Goal: Find specific page/section: Find specific page/section

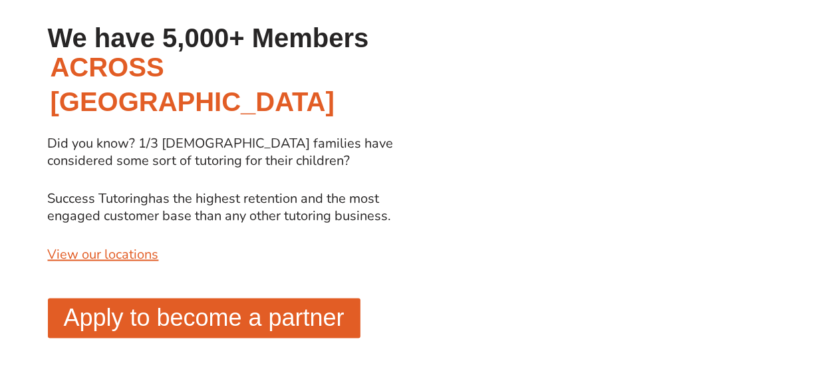
scroll to position [1086, 0]
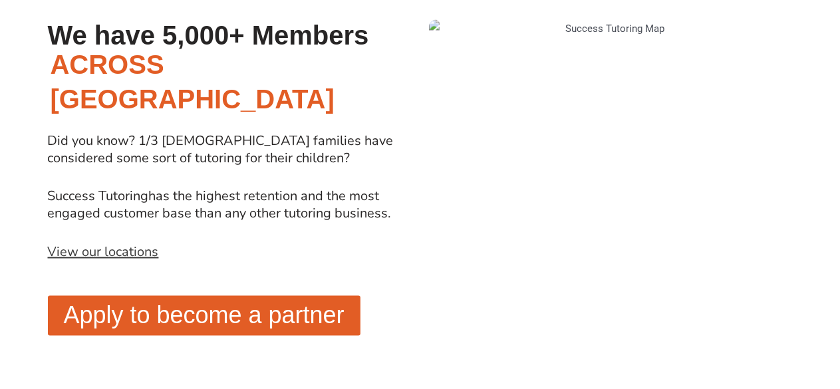
click at [131, 244] on link "View our locations" at bounding box center [103, 253] width 111 height 18
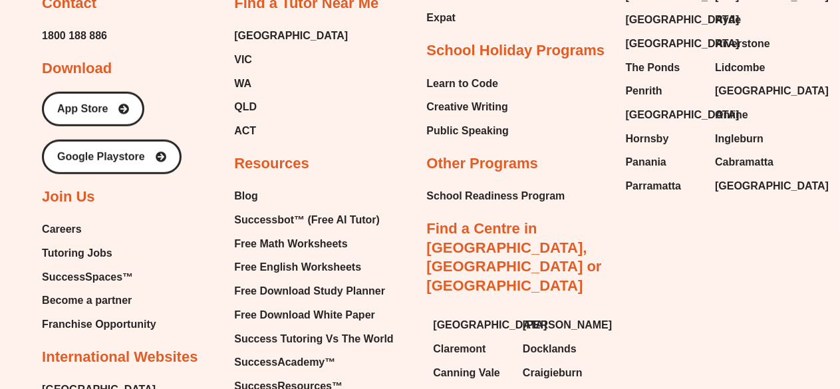
scroll to position [5357, 0]
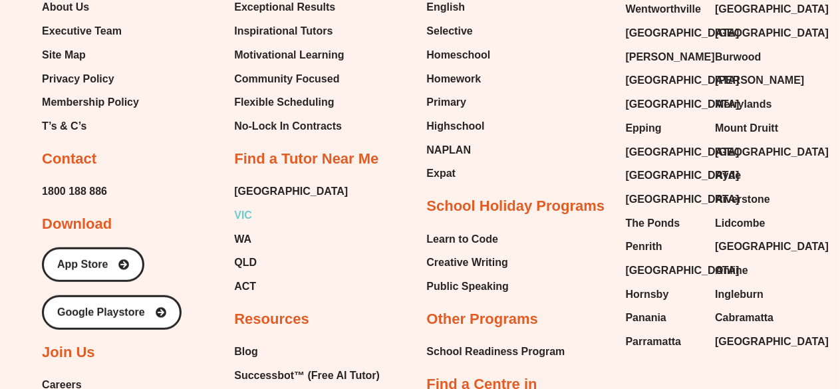
click at [243, 206] on span "VIC" at bounding box center [243, 216] width 18 height 20
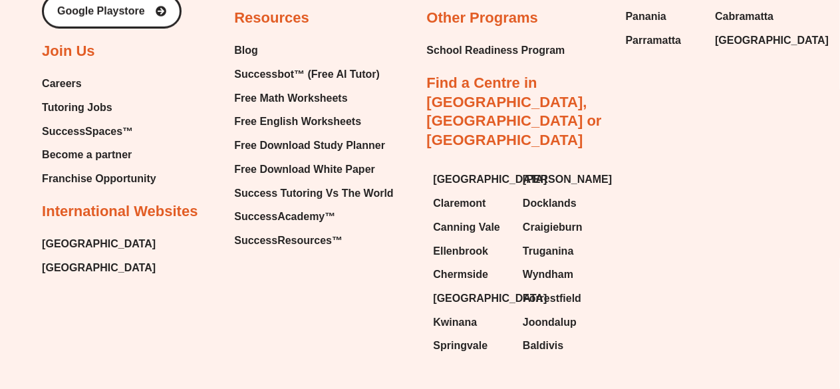
scroll to position [5664, 0]
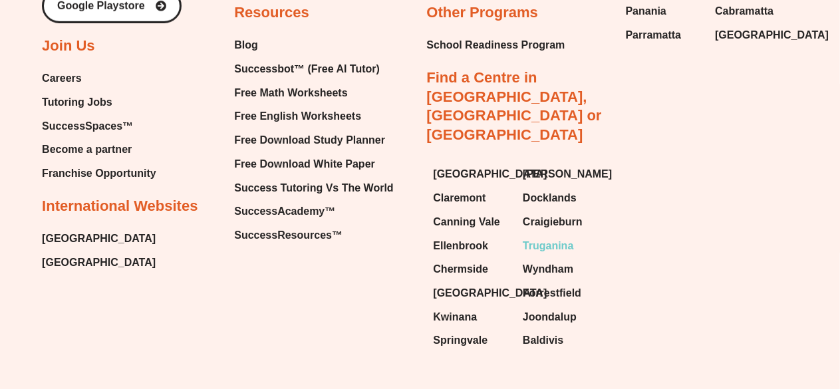
click at [549, 236] on span "Truganina" at bounding box center [548, 246] width 51 height 20
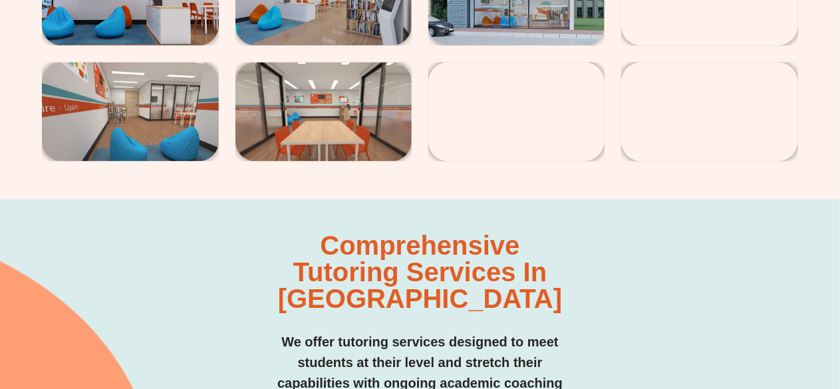
scroll to position [2949, 0]
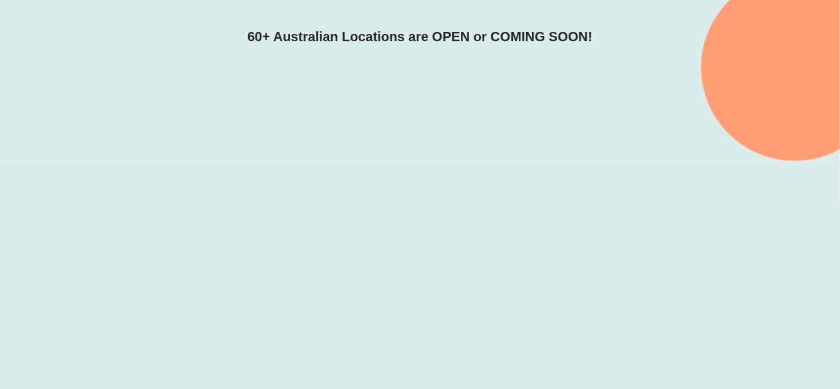
scroll to position [310, 0]
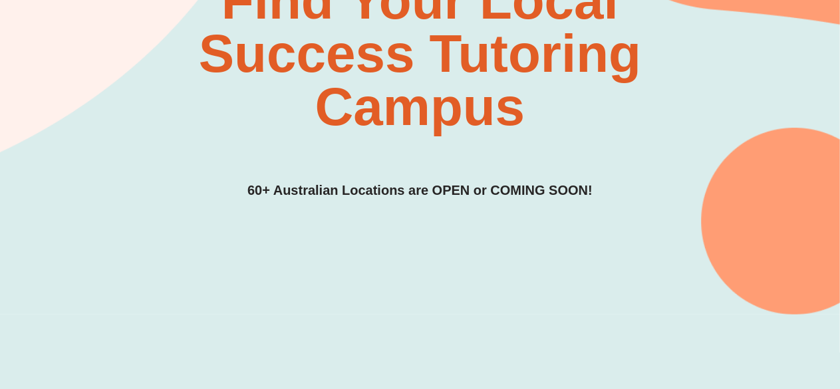
scroll to position [152, 0]
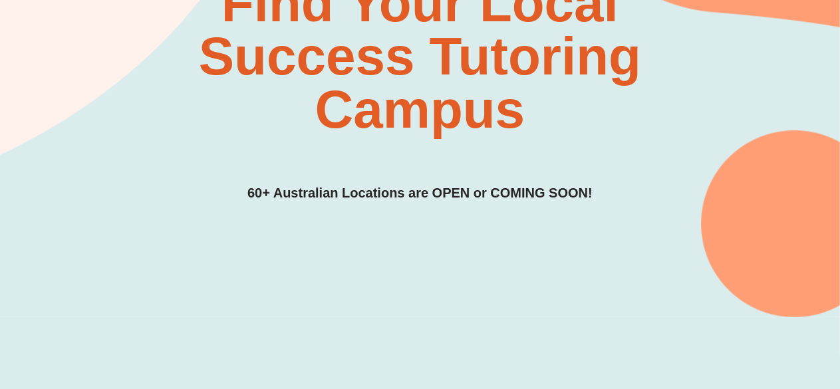
click at [215, 248] on div "Find Your Local Success Tutoring Campus 60+ Australian Locations are OPEN or CO…" at bounding box center [420, 57] width 756 height 522
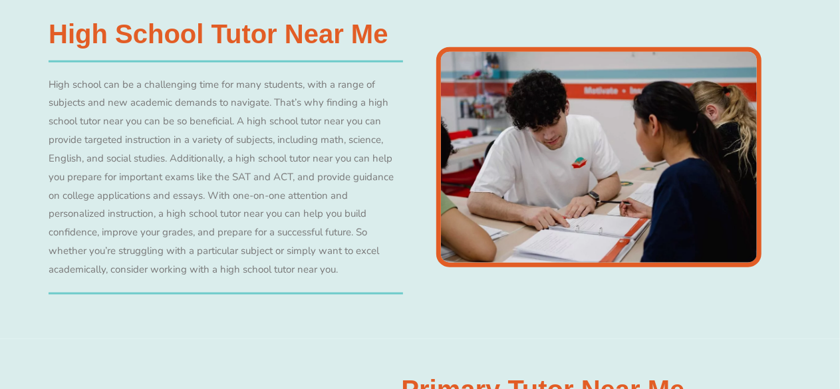
scroll to position [3029, 0]
